Goal: Transaction & Acquisition: Purchase product/service

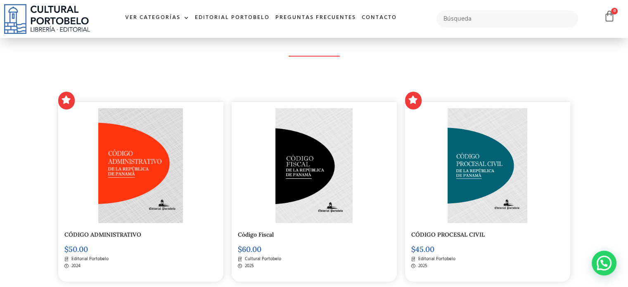
scroll to position [206, 0]
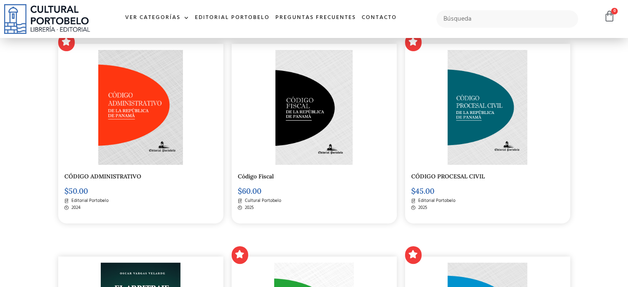
scroll to position [206, 0]
click at [472, 116] on img at bounding box center [488, 107] width 80 height 115
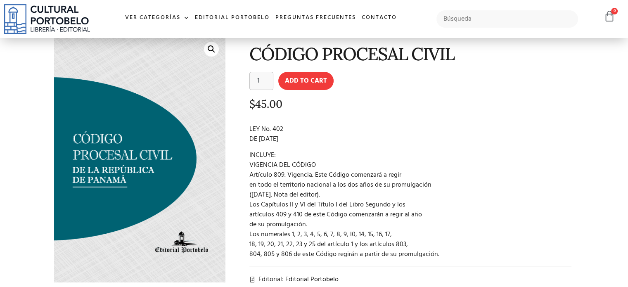
scroll to position [41, 0]
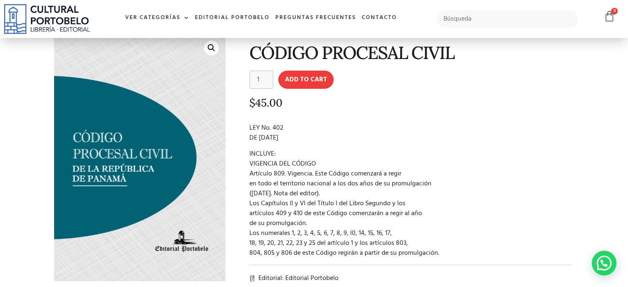
click at [330, 140] on p "LEY No. 402 DE 9 DE OCTUBRE DE 2023" at bounding box center [410, 133] width 323 height 20
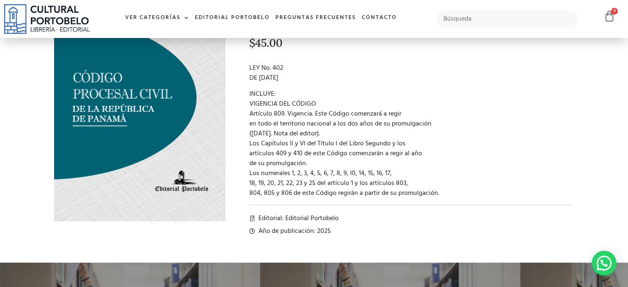
scroll to position [124, 0]
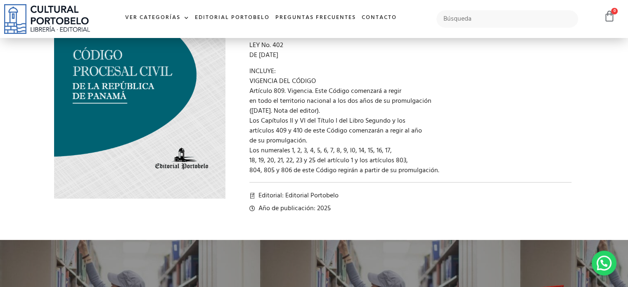
drag, startPoint x: 322, startPoint y: 83, endPoint x: 327, endPoint y: 83, distance: 4.5
click at [325, 83] on p "INCLUYE: VIGENCIA DEL CÓDIGO Artículo 809. Vigencia. Este Código comenzará a re…" at bounding box center [410, 120] width 323 height 109
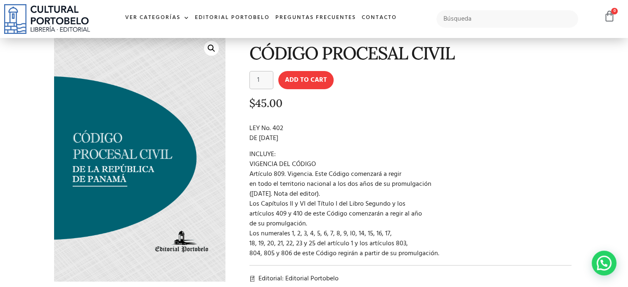
scroll to position [41, 0]
drag, startPoint x: 287, startPoint y: 108, endPoint x: 247, endPoint y: 109, distance: 40.5
click at [247, 107] on div "CÓDIGO PROCESAL CIVIL CÓDIGO PROCESAL CIVIL quantity 1 Add to cart $ 45.00 LEY …" at bounding box center [404, 166] width 349 height 273
click at [249, 120] on div "CÓDIGO PROCESAL CIVIL CÓDIGO PROCESAL CIVIL quantity 1 Add to cart $ 45.00 LEY …" at bounding box center [404, 166] width 349 height 273
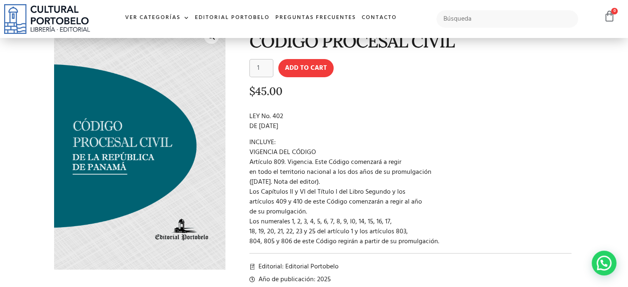
scroll to position [0, 0]
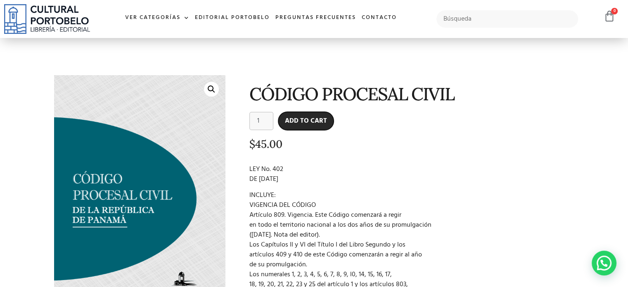
click at [315, 121] on button "Add to cart" at bounding box center [305, 121] width 55 height 18
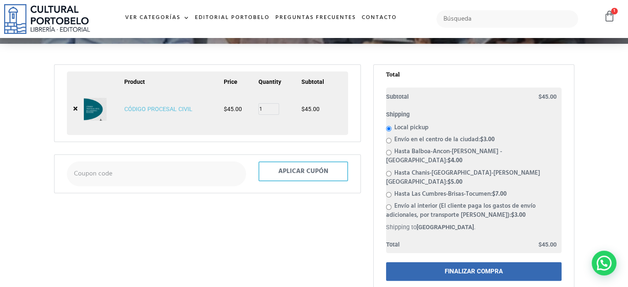
scroll to position [124, 0]
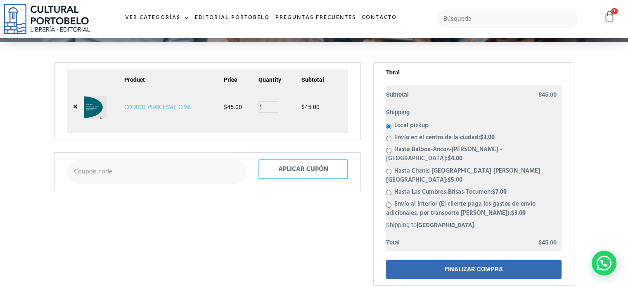
click at [458, 260] on link "FINALIZAR COMPRA" at bounding box center [474, 269] width 176 height 19
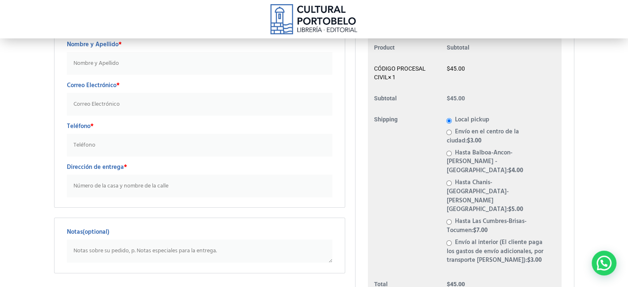
scroll to position [41, 0]
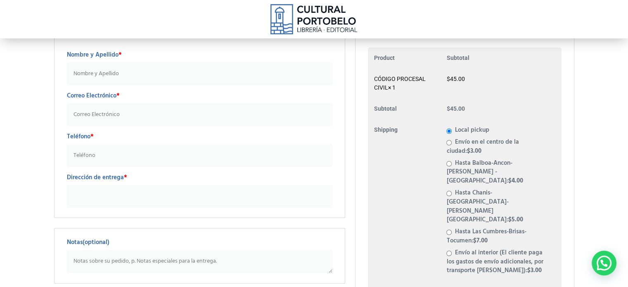
click at [112, 197] on input "Dirección de entrega *" at bounding box center [200, 196] width 266 height 23
click at [249, 145] on input "Teléfono *" at bounding box center [200, 155] width 266 height 23
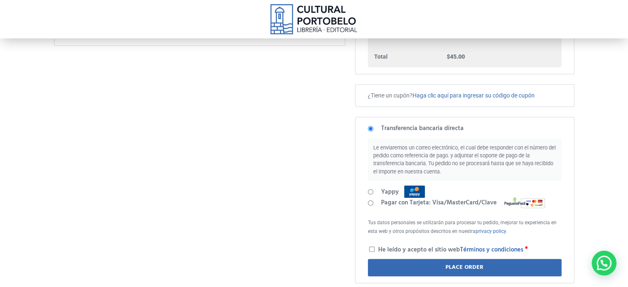
scroll to position [289, 0]
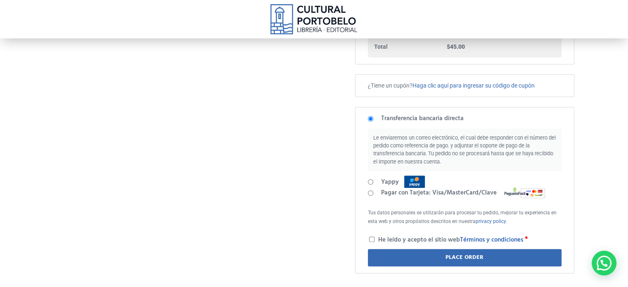
click at [371, 190] on input "Pagar con Tarjeta: Visa/MasterCard/Clave" at bounding box center [370, 192] width 5 height 5
radio input "true"
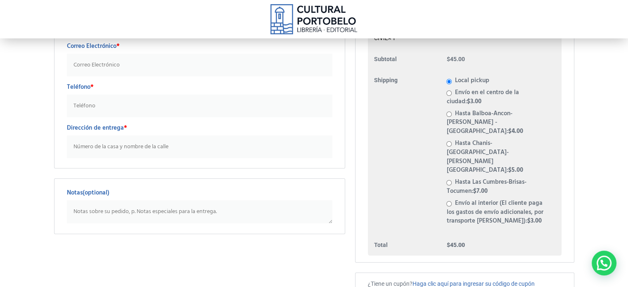
scroll to position [83, 0]
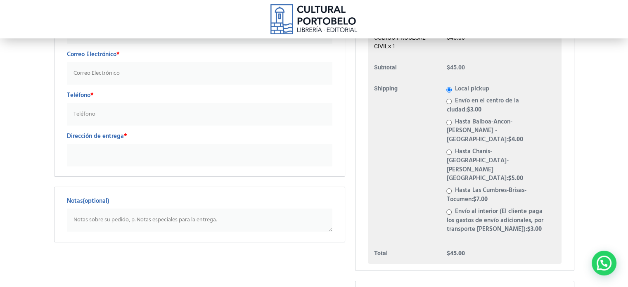
click at [91, 162] on input "Dirección de entrega *" at bounding box center [200, 155] width 266 height 23
click at [64, 155] on div "Detalles Nombre y Apellido * Correo Electrónico * Teléfono * Dirección de entre…" at bounding box center [200, 79] width 292 height 196
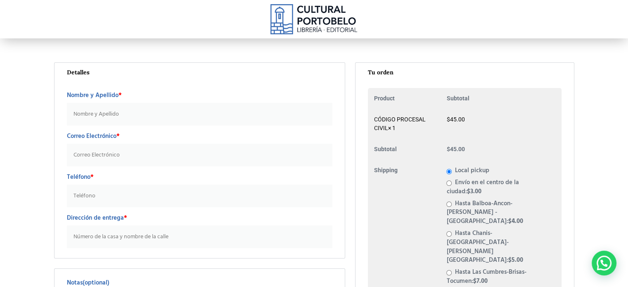
scroll to position [0, 0]
click at [101, 233] on input "Dirección de entrega *" at bounding box center [200, 237] width 266 height 23
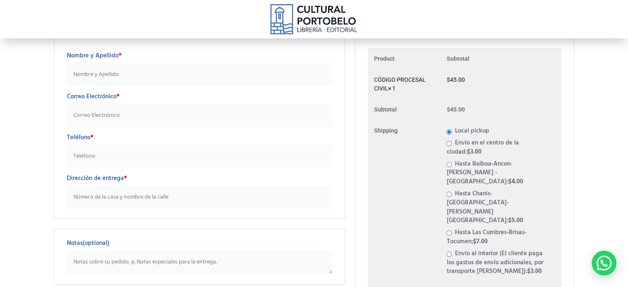
scroll to position [41, 0]
click at [451, 140] on input "Envío en el centro de la ciudad: $ 3.00" at bounding box center [448, 142] width 5 height 5
radio input "true"
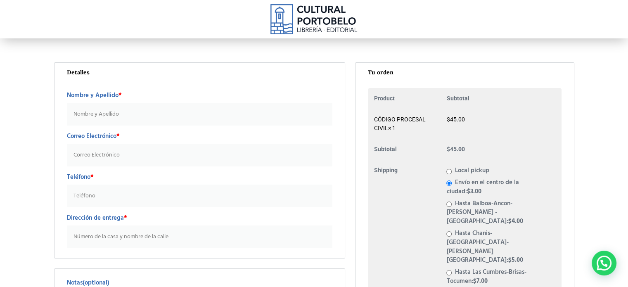
scroll to position [0, 0]
click at [449, 173] on input "Local pickup" at bounding box center [448, 172] width 5 height 5
radio input "true"
click at [302, 14] on img at bounding box center [313, 19] width 87 height 30
